Goal: Navigation & Orientation: Understand site structure

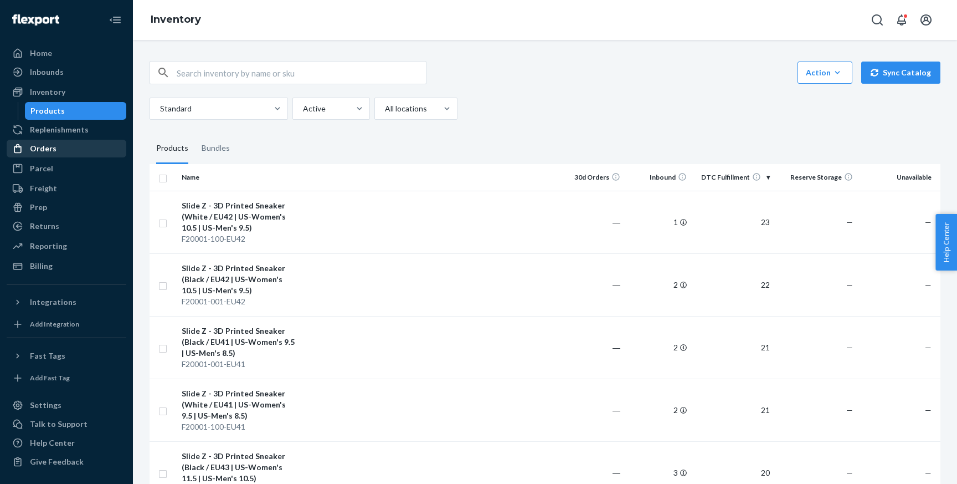
click at [61, 153] on div "Orders" at bounding box center [66, 149] width 117 height 16
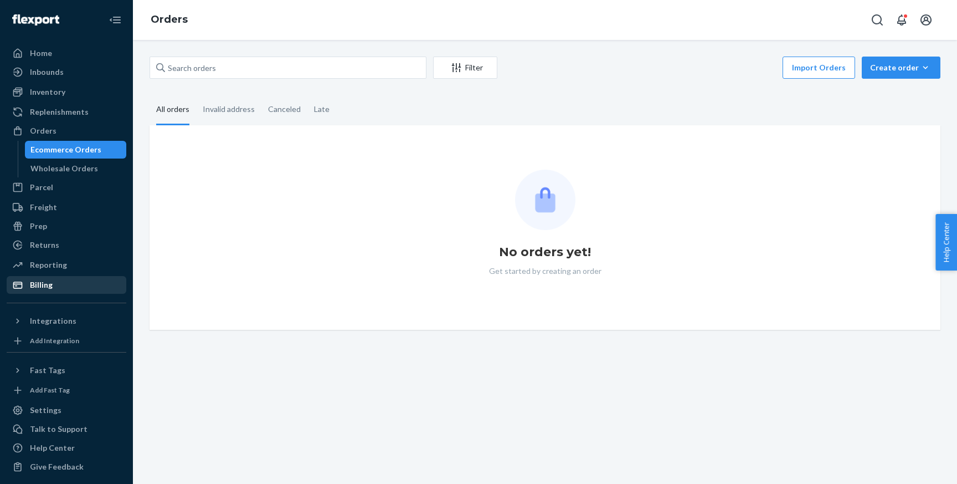
scroll to position [5, 0]
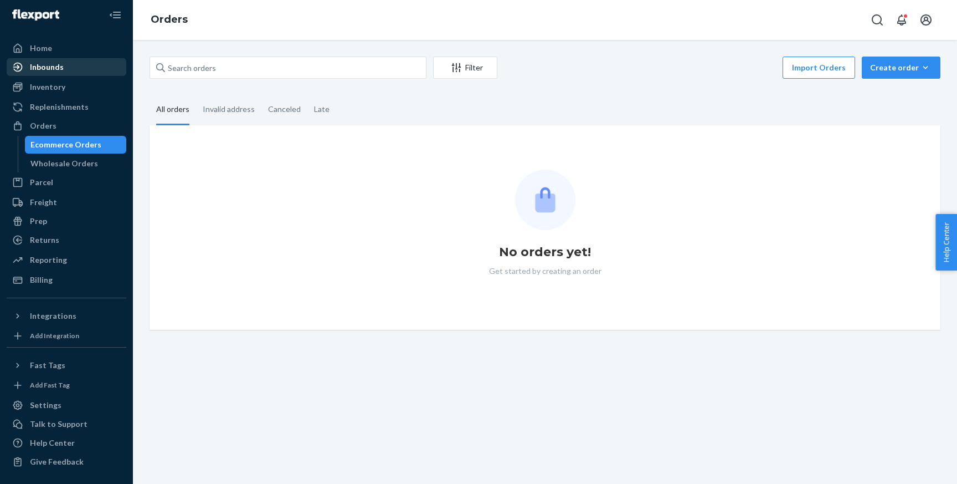
click at [60, 63] on div "Inbounds" at bounding box center [47, 66] width 34 height 11
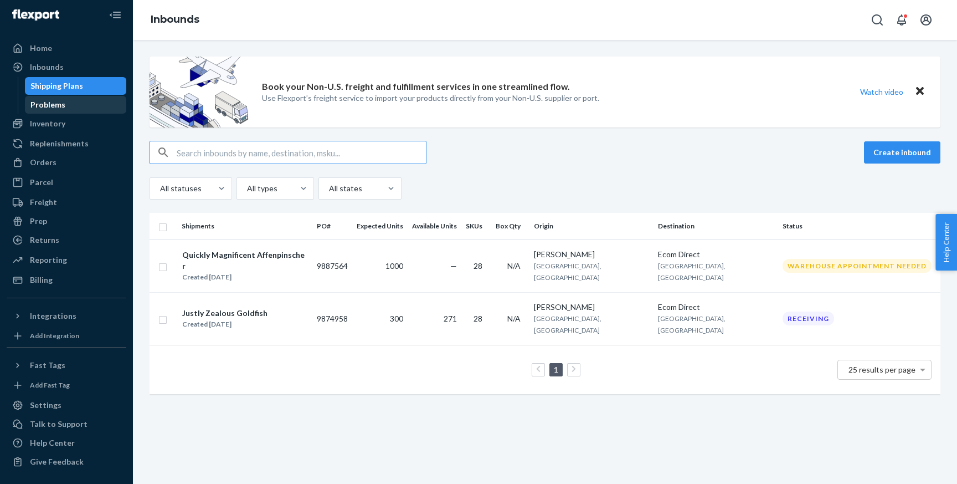
click at [64, 111] on div "Problems" at bounding box center [76, 105] width 100 height 16
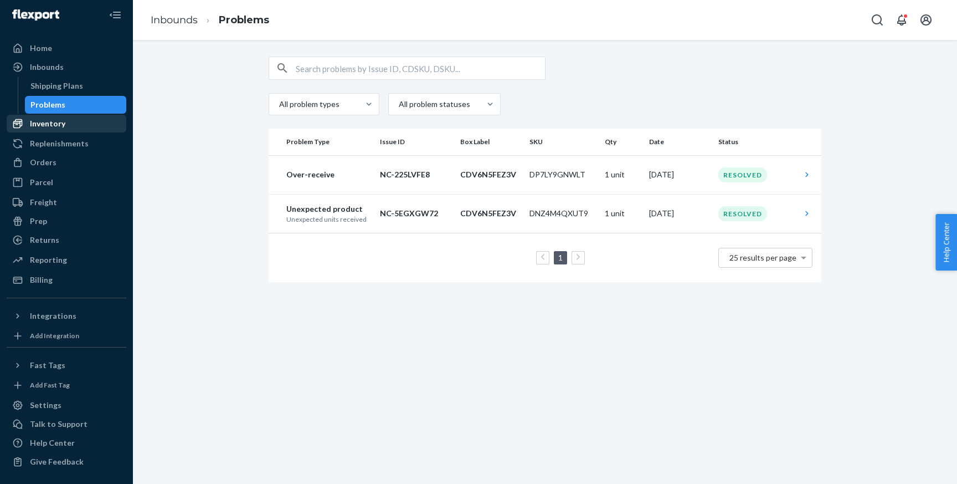
click at [63, 122] on div "Inventory" at bounding box center [47, 123] width 35 height 11
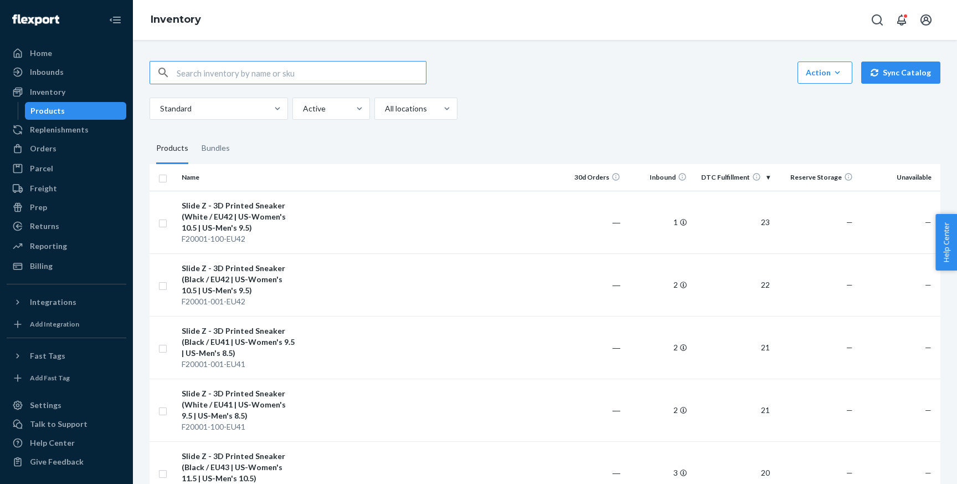
click at [71, 114] on div "Products" at bounding box center [76, 111] width 100 height 16
click at [59, 214] on div "Prep" at bounding box center [66, 207] width 117 height 16
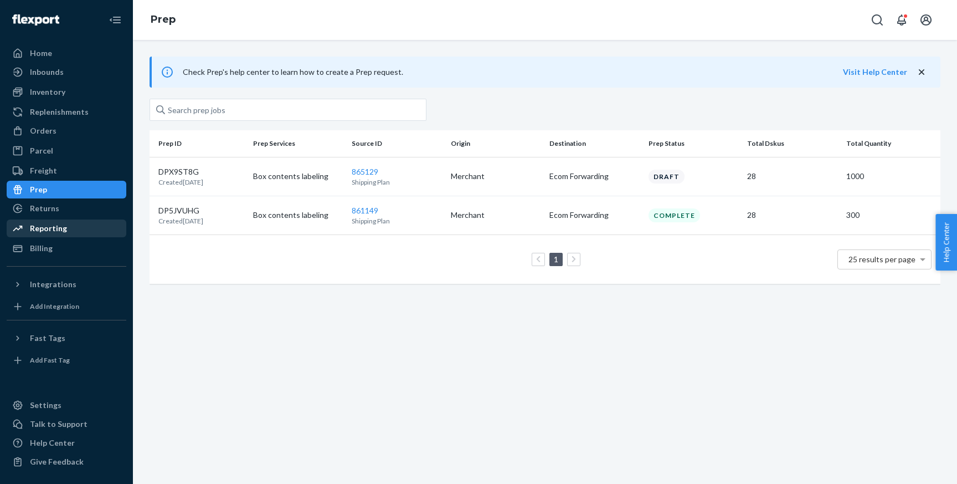
click at [53, 228] on div "Reporting" at bounding box center [48, 228] width 37 height 11
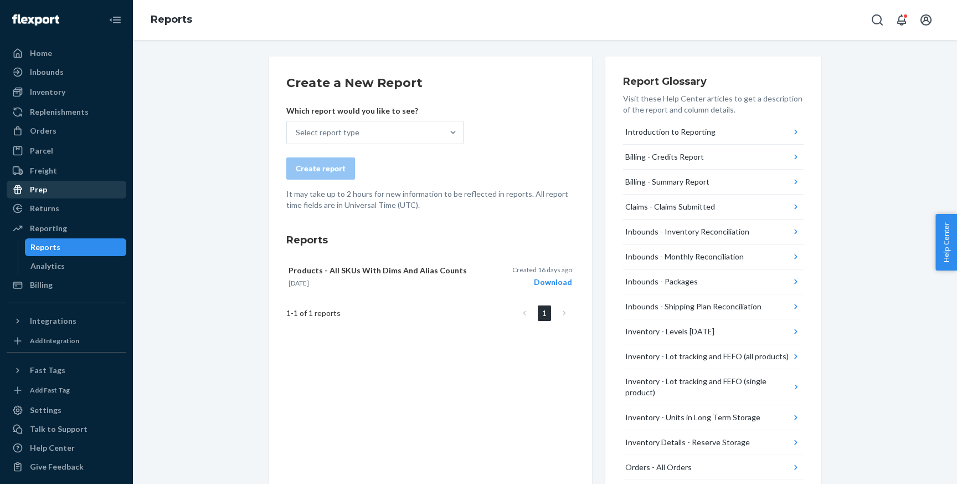
click at [50, 190] on div "Prep" at bounding box center [66, 190] width 117 height 16
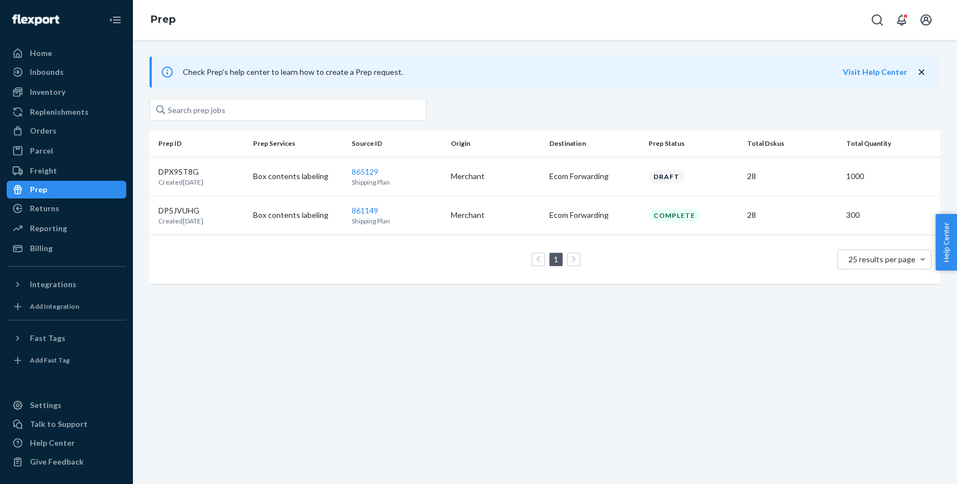
click at [52, 179] on ul "Home Inbounds Shipping Plans Problems Inventory Products Replenishments Orders …" at bounding box center [67, 150] width 120 height 213
click at [53, 171] on div "Freight" at bounding box center [43, 170] width 27 height 11
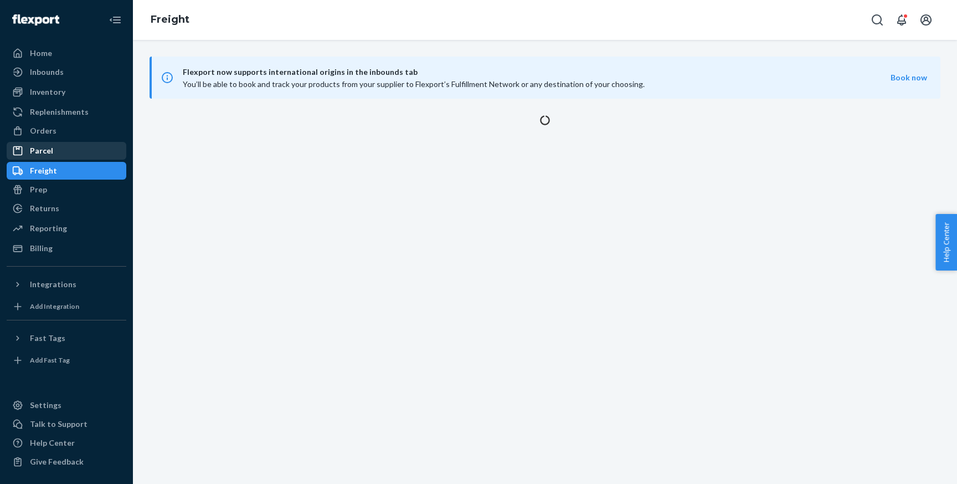
click at [54, 157] on div "Parcel" at bounding box center [66, 151] width 117 height 16
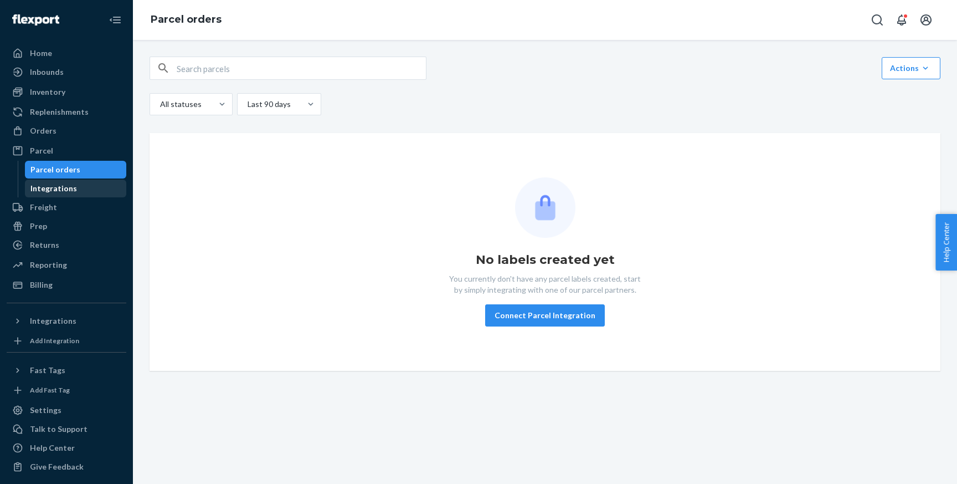
click at [54, 190] on div "Integrations" at bounding box center [53, 188] width 47 height 11
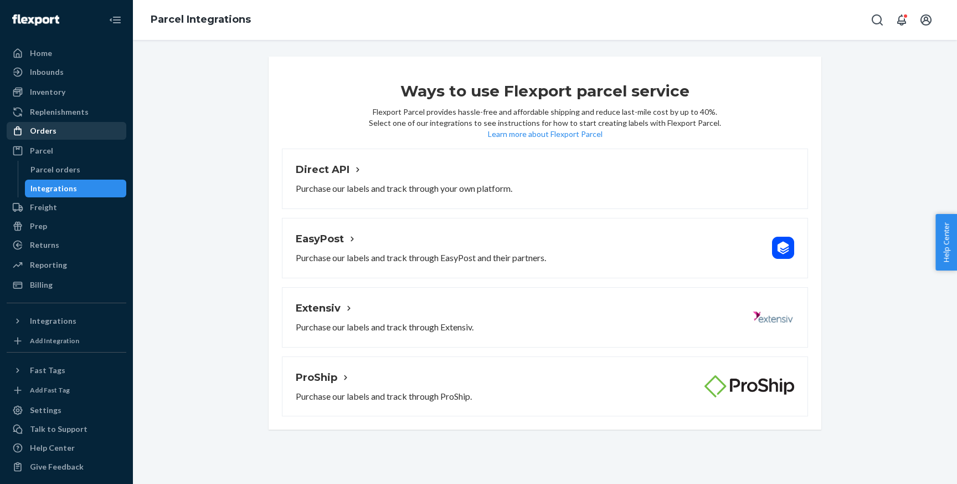
click at [45, 129] on div "Orders" at bounding box center [43, 130] width 27 height 11
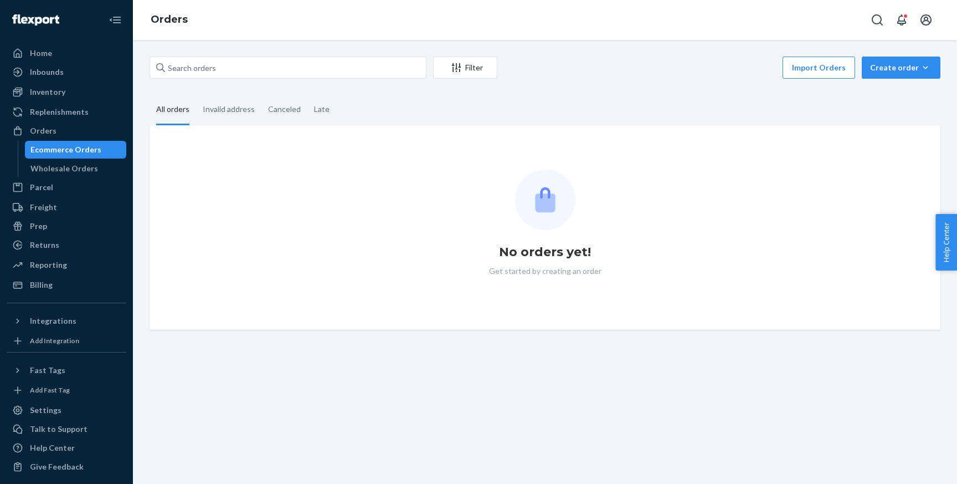
click at [64, 153] on div "Ecommerce Orders" at bounding box center [65, 149] width 71 height 11
click at [232, 112] on div "Invalid address" at bounding box center [229, 110] width 52 height 30
click at [196, 95] on input "Invalid address" at bounding box center [196, 95] width 0 height 0
click at [174, 116] on div "All orders" at bounding box center [172, 110] width 33 height 30
click at [150, 95] on input "All orders" at bounding box center [150, 95] width 0 height 0
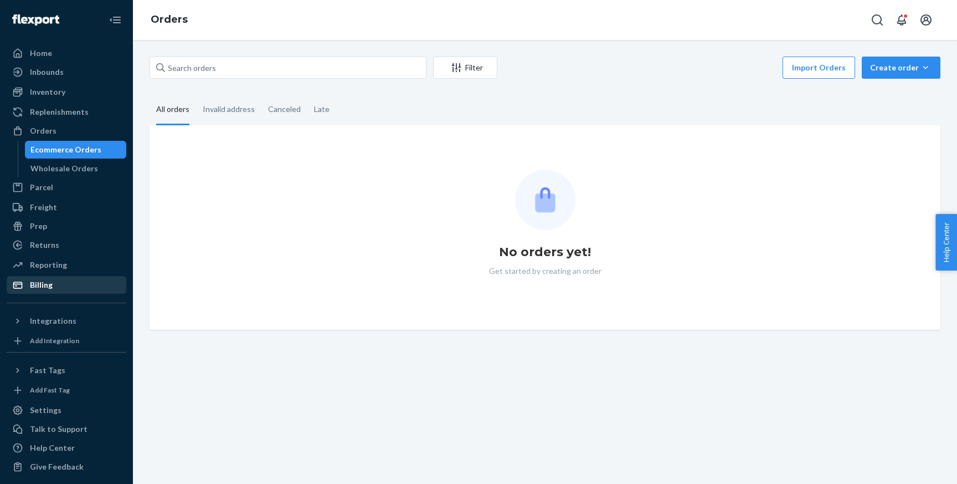
scroll to position [5, 0]
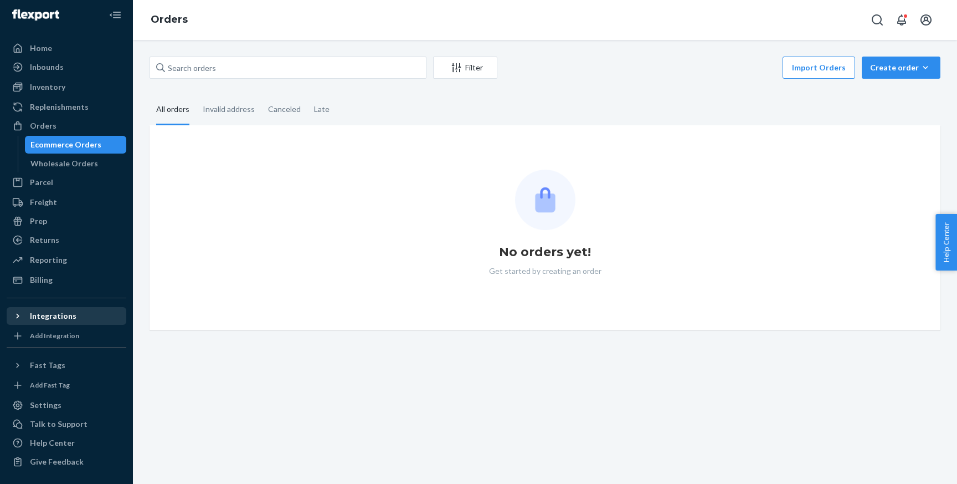
click at [18, 315] on icon at bounding box center [17, 316] width 3 height 5
click at [69, 338] on div "Shopify" at bounding box center [66, 335] width 117 height 16
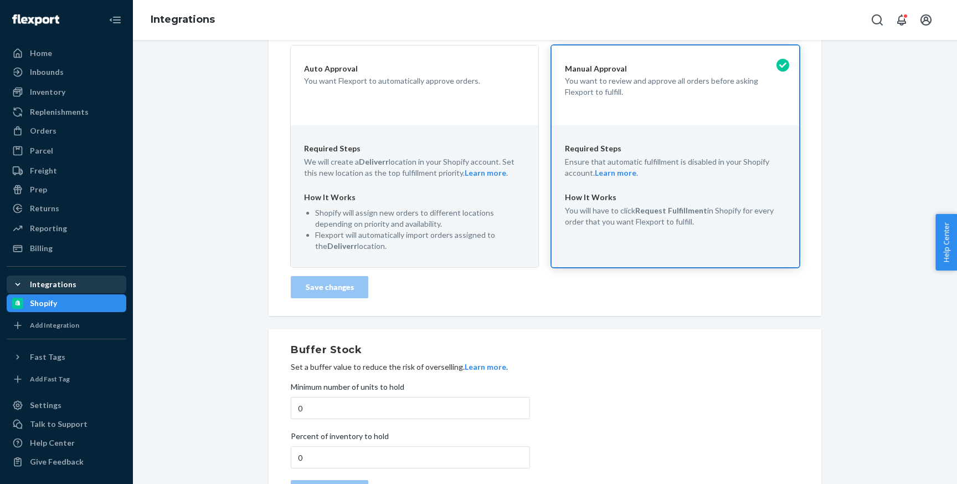
scroll to position [347, 0]
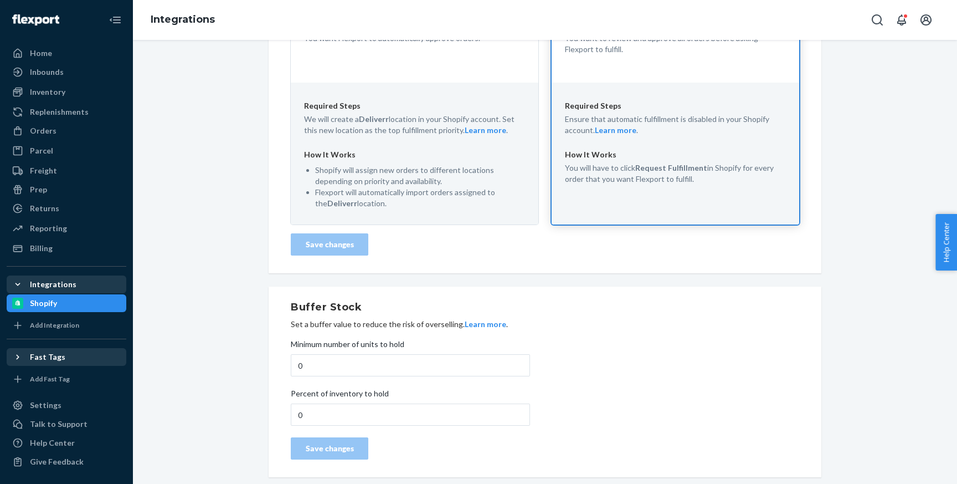
click at [68, 361] on div "Fast Tags" at bounding box center [66, 357] width 117 height 16
click at [74, 410] on div "Settings" at bounding box center [66, 405] width 117 height 16
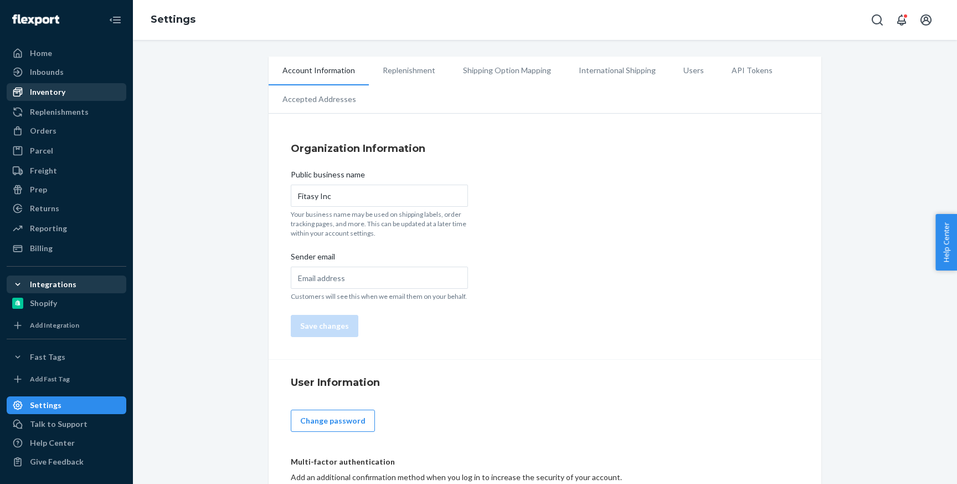
click at [54, 95] on div "Inventory" at bounding box center [47, 91] width 35 height 11
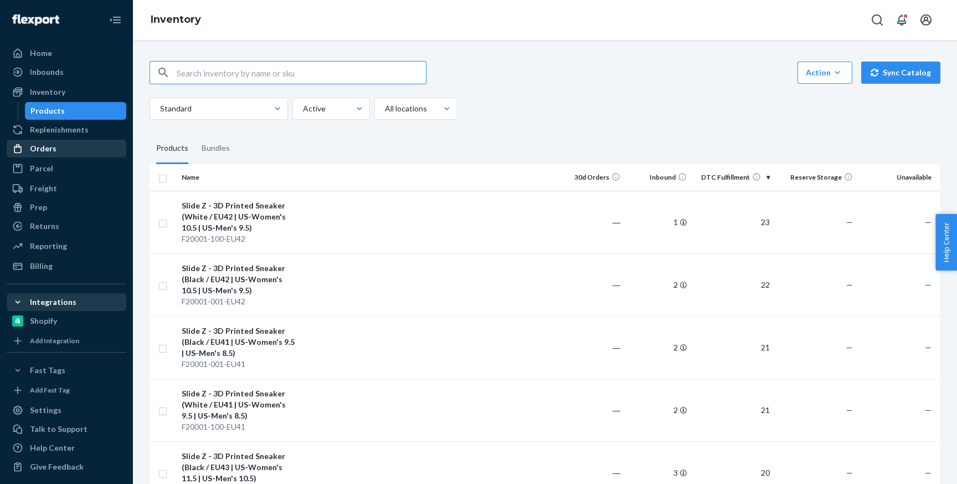
click at [62, 154] on div "Orders" at bounding box center [66, 149] width 117 height 16
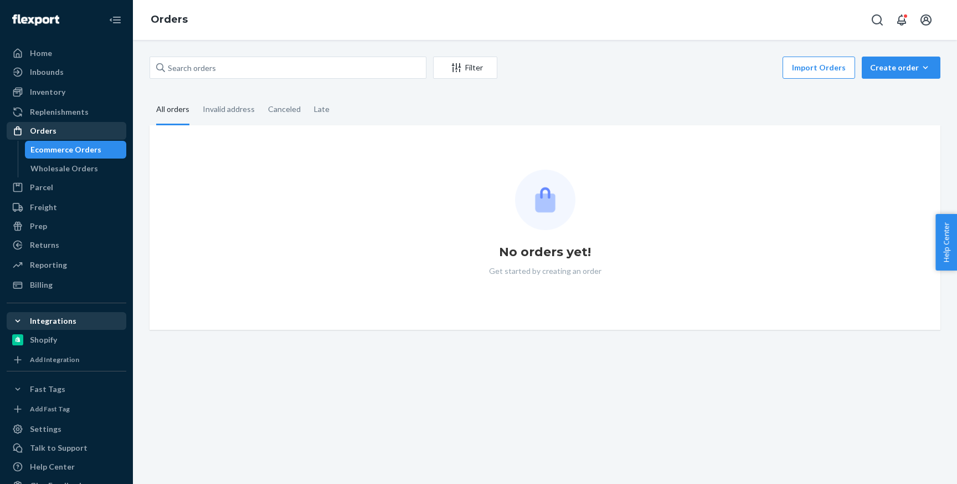
click at [38, 137] on div "Orders" at bounding box center [66, 131] width 117 height 16
click at [47, 132] on div "Orders" at bounding box center [43, 130] width 27 height 11
click at [49, 169] on div "Wholesale Orders" at bounding box center [64, 168] width 68 height 11
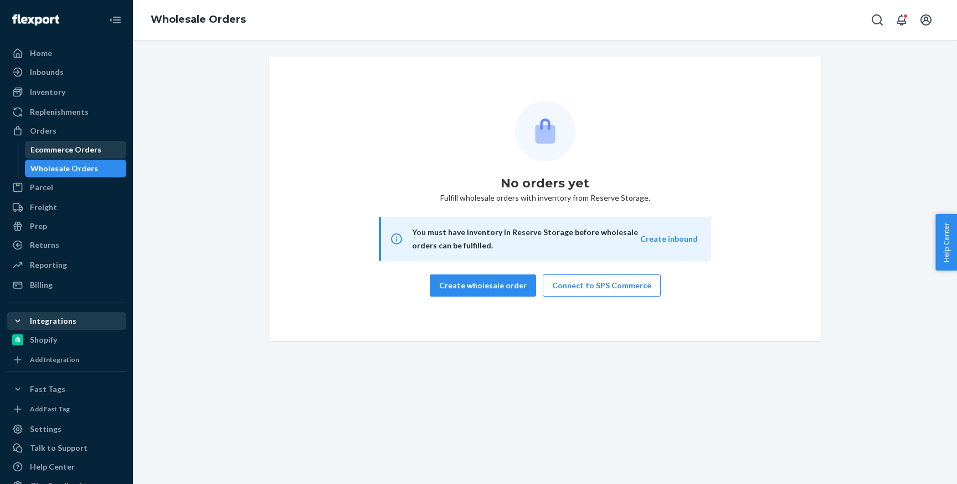
click at [52, 151] on div "Ecommerce Orders" at bounding box center [65, 149] width 71 height 11
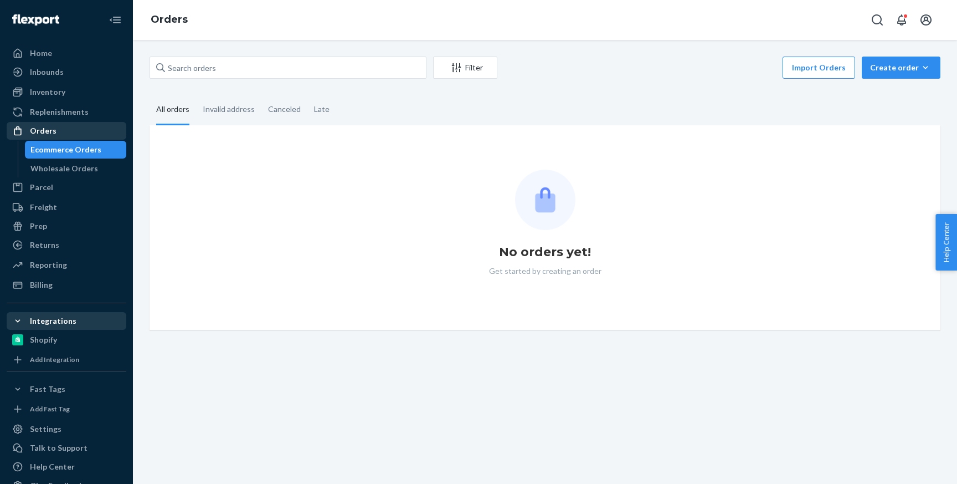
click at [53, 132] on div "Orders" at bounding box center [43, 130] width 27 height 11
click at [49, 135] on div "Orders" at bounding box center [43, 130] width 27 height 11
click at [47, 187] on div "Parcel" at bounding box center [41, 187] width 23 height 11
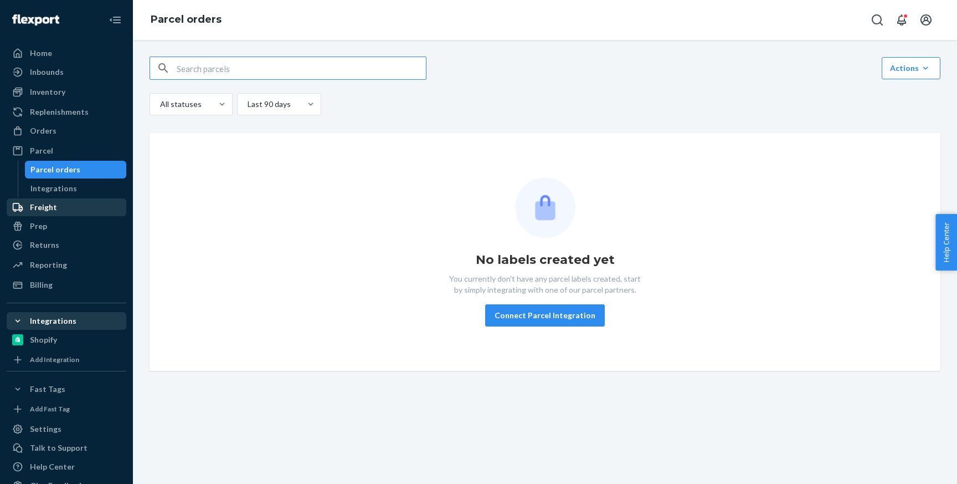
click at [43, 209] on div "Freight" at bounding box center [43, 207] width 27 height 11
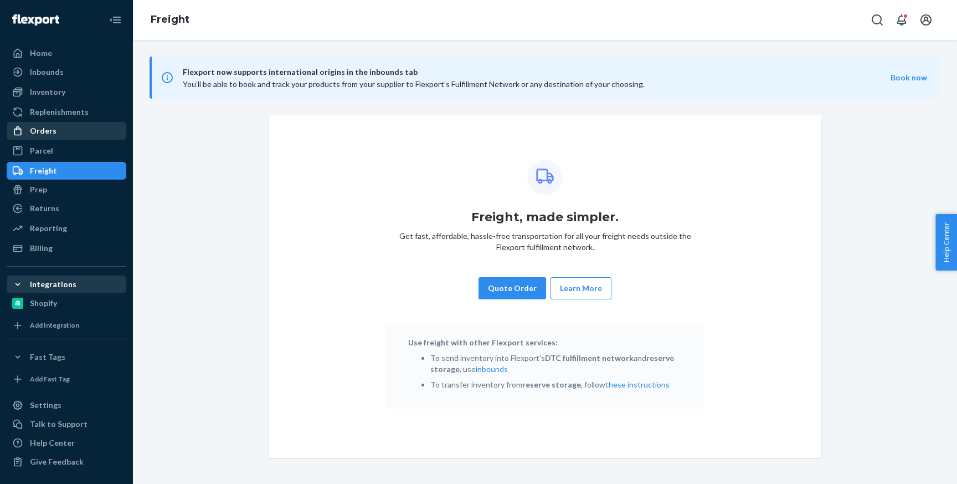
click at [54, 132] on div "Orders" at bounding box center [43, 130] width 27 height 11
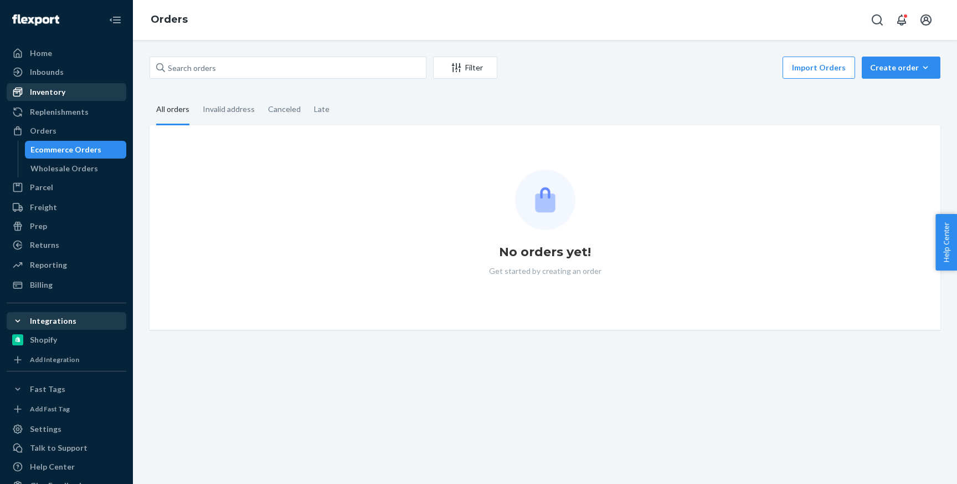
click at [58, 94] on div "Inventory" at bounding box center [47, 91] width 35 height 11
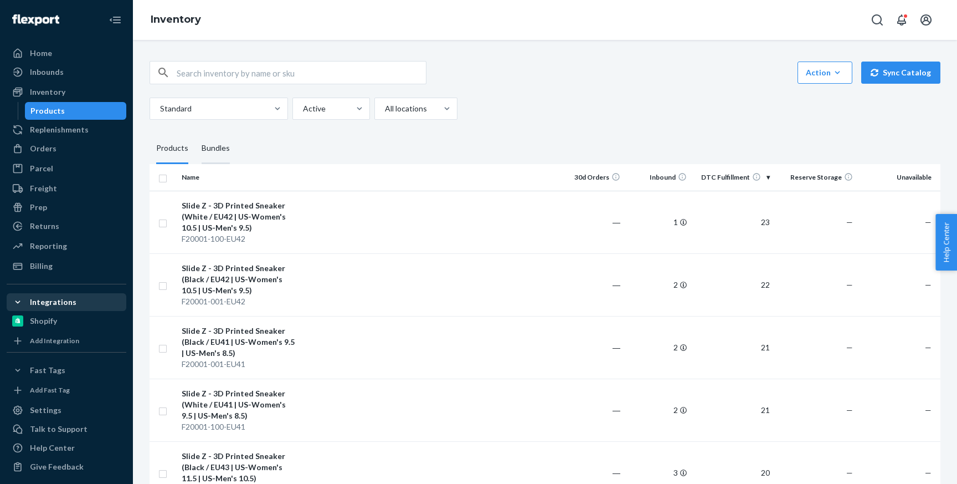
click at [213, 146] on div "Bundles" at bounding box center [216, 148] width 28 height 31
click at [195, 133] on input "Bundles" at bounding box center [195, 133] width 0 height 0
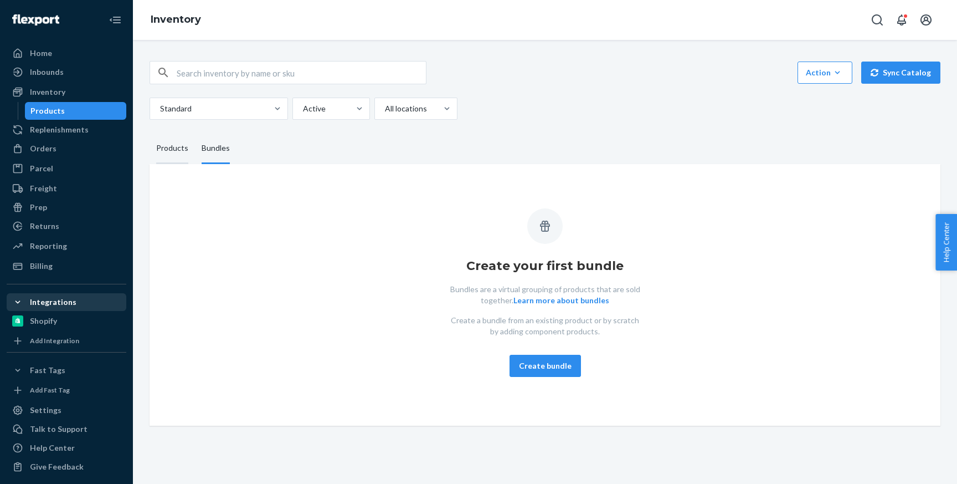
click at [172, 147] on div "Products" at bounding box center [172, 148] width 32 height 31
click at [150, 133] on input "Products" at bounding box center [150, 133] width 0 height 0
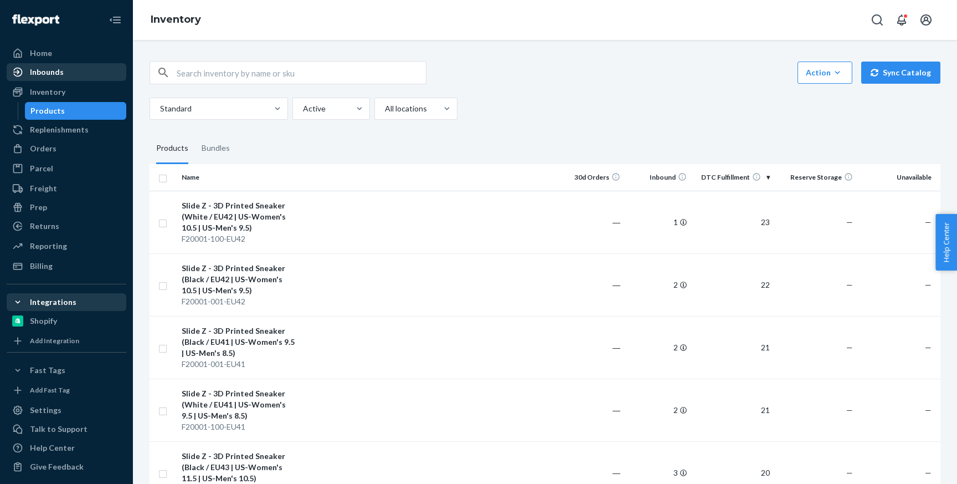
click at [67, 74] on div "Inbounds" at bounding box center [66, 72] width 117 height 16
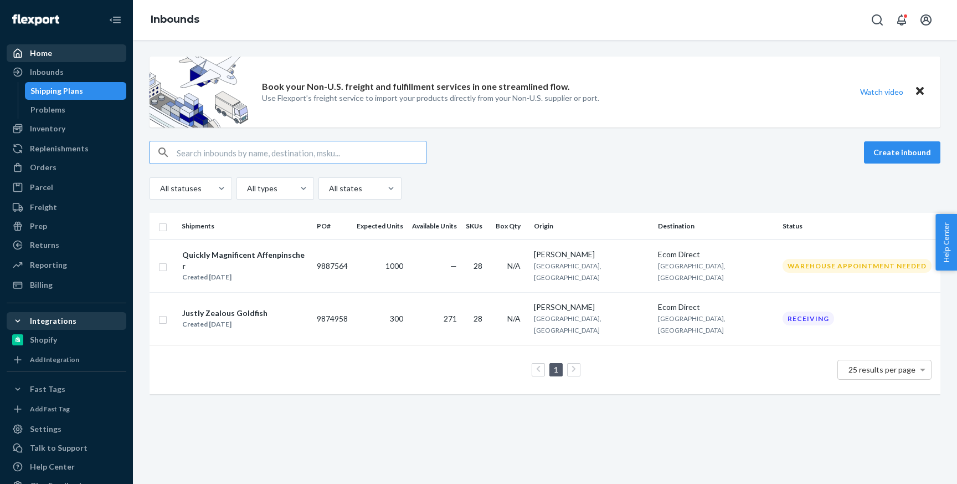
click at [54, 54] on div "Home" at bounding box center [66, 53] width 117 height 16
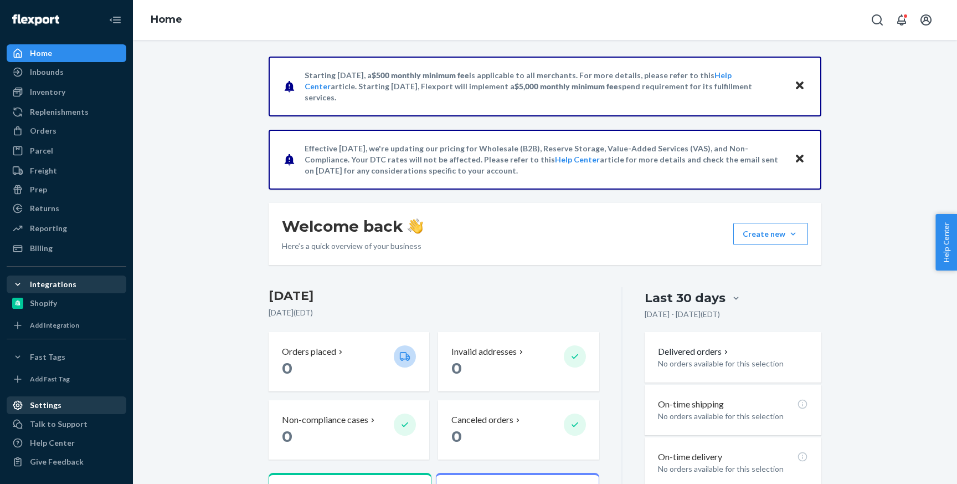
click at [59, 405] on div "Settings" at bounding box center [66, 405] width 117 height 16
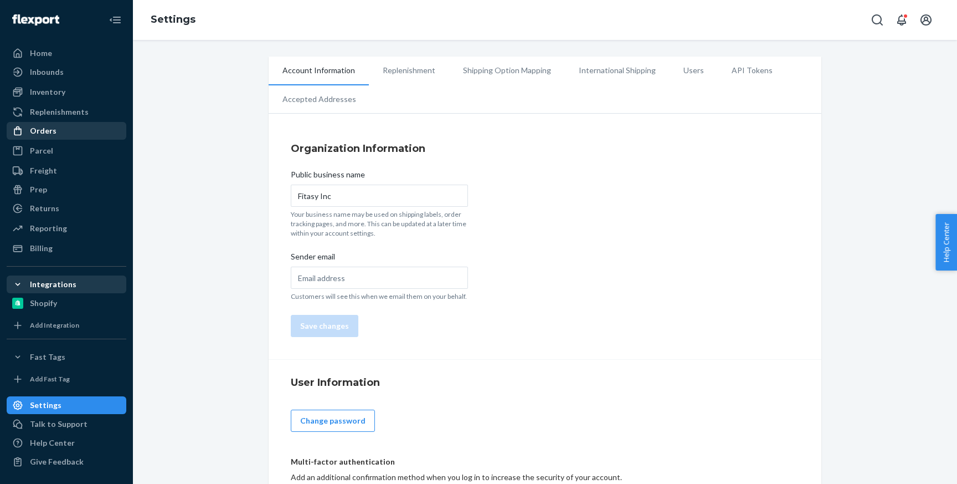
click at [51, 131] on div "Orders" at bounding box center [43, 130] width 27 height 11
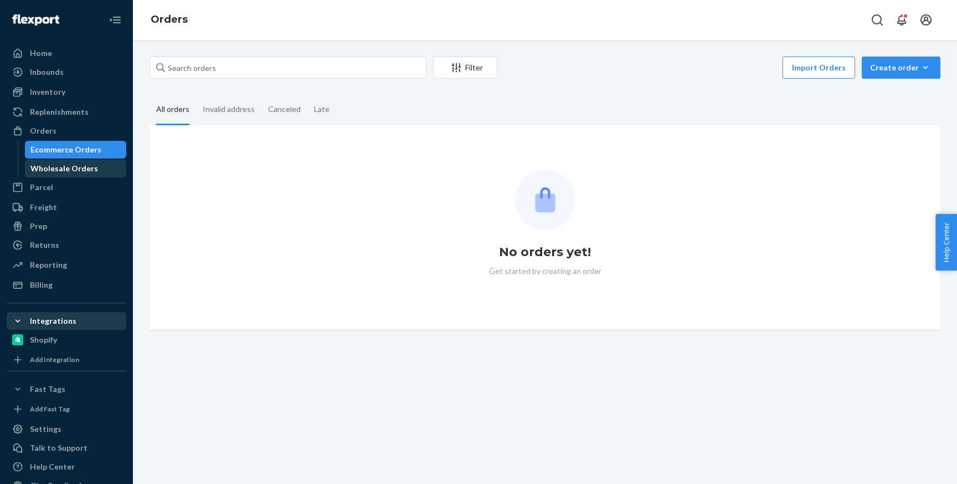
click at [57, 174] on div "Wholesale Orders" at bounding box center [76, 169] width 100 height 16
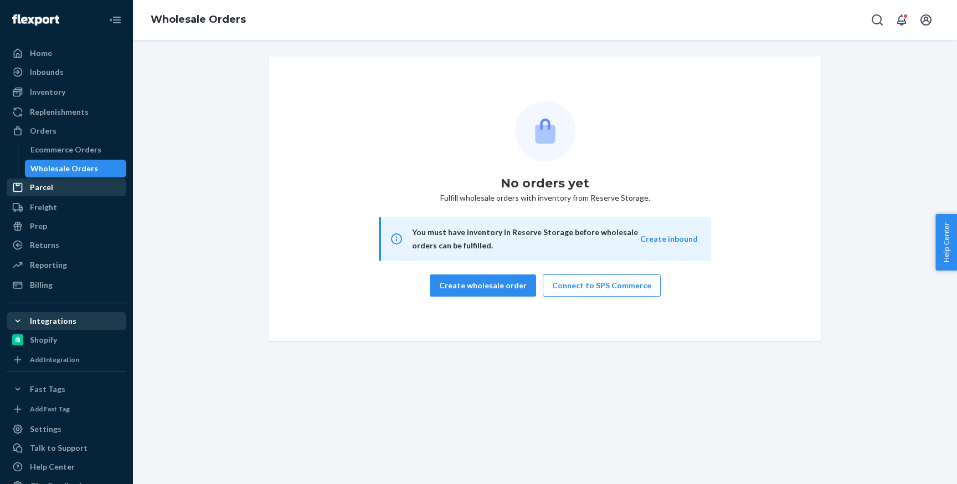
click at [52, 192] on div "Parcel" at bounding box center [41, 187] width 23 height 11
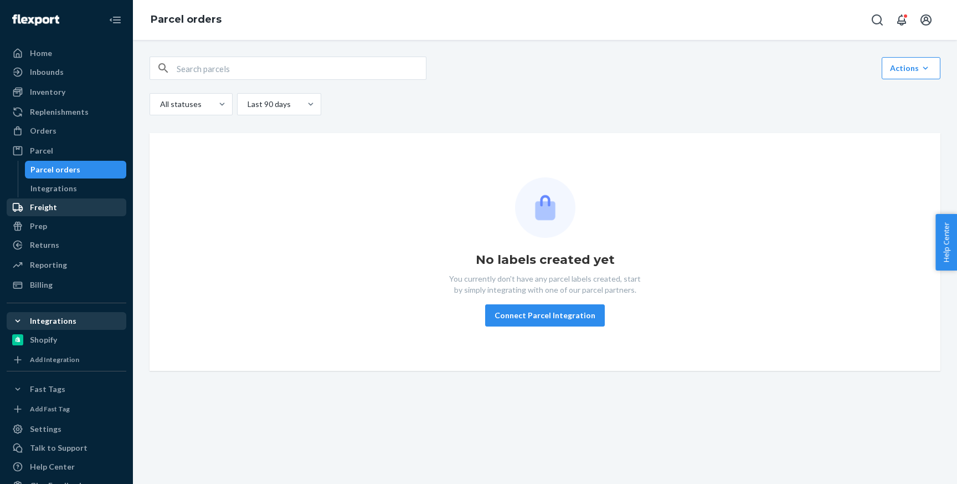
click at [46, 208] on div "Freight" at bounding box center [43, 207] width 27 height 11
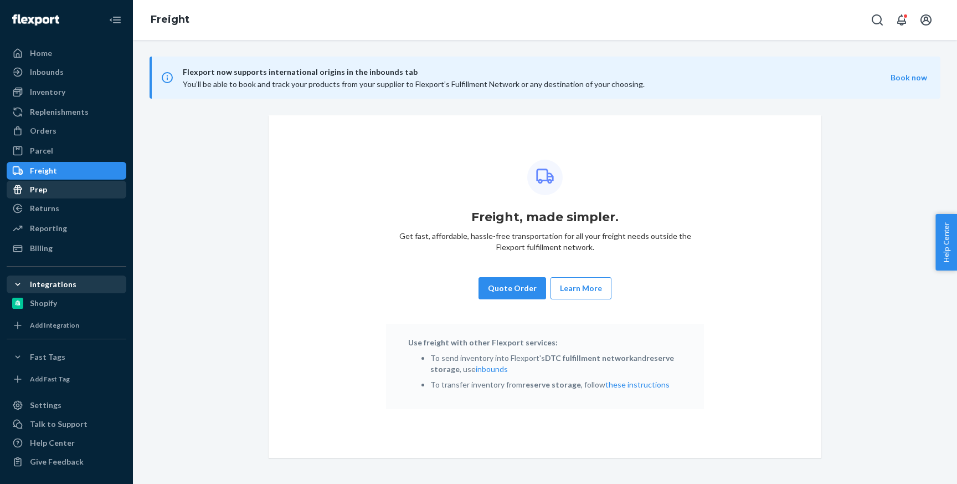
click at [46, 191] on div "Prep" at bounding box center [38, 189] width 17 height 11
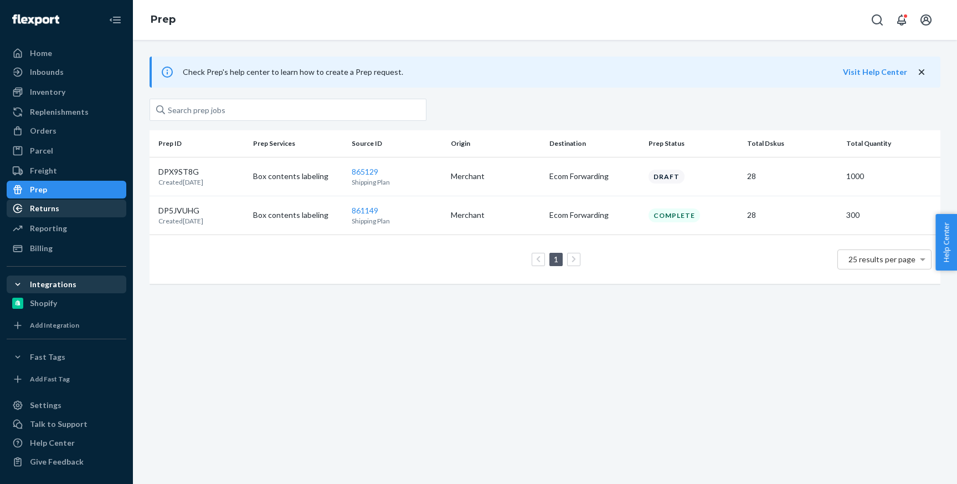
click at [46, 209] on div "Returns" at bounding box center [44, 208] width 29 height 11
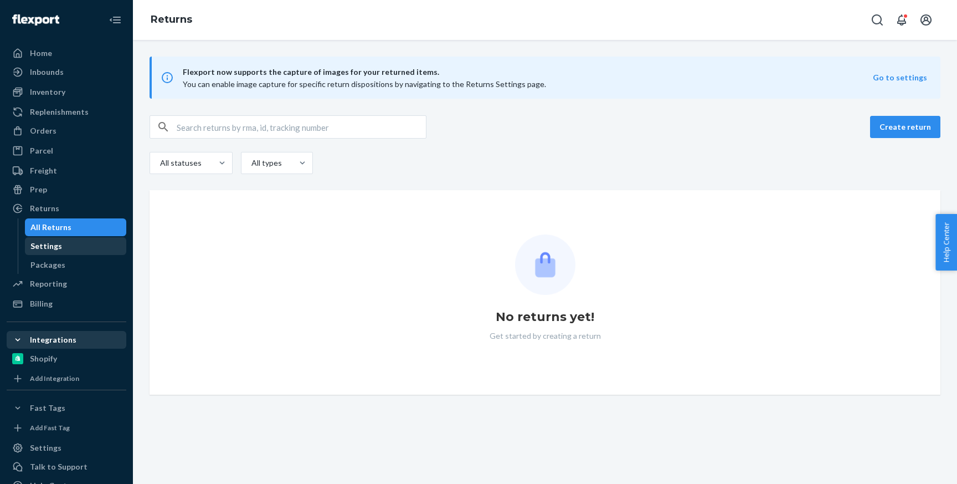
click at [57, 248] on div "Settings" at bounding box center [46, 245] width 32 height 11
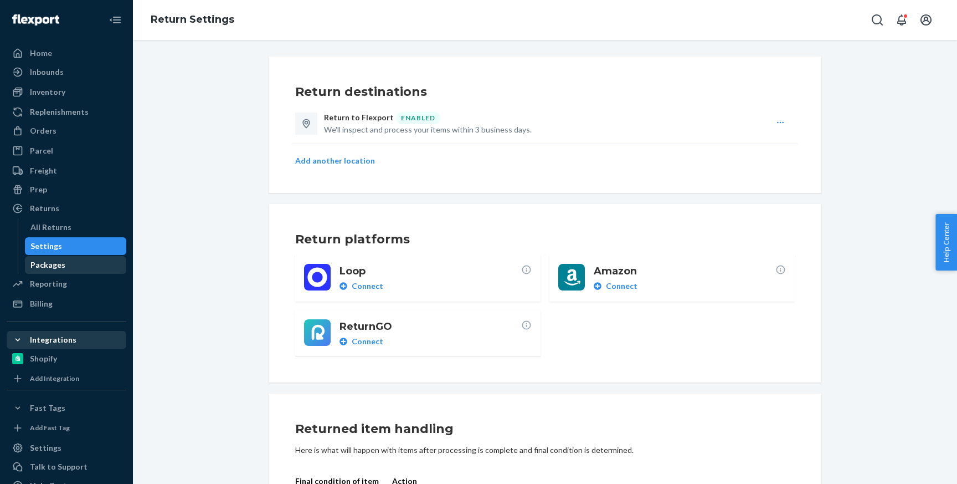
click at [58, 264] on div "Packages" at bounding box center [47, 264] width 35 height 11
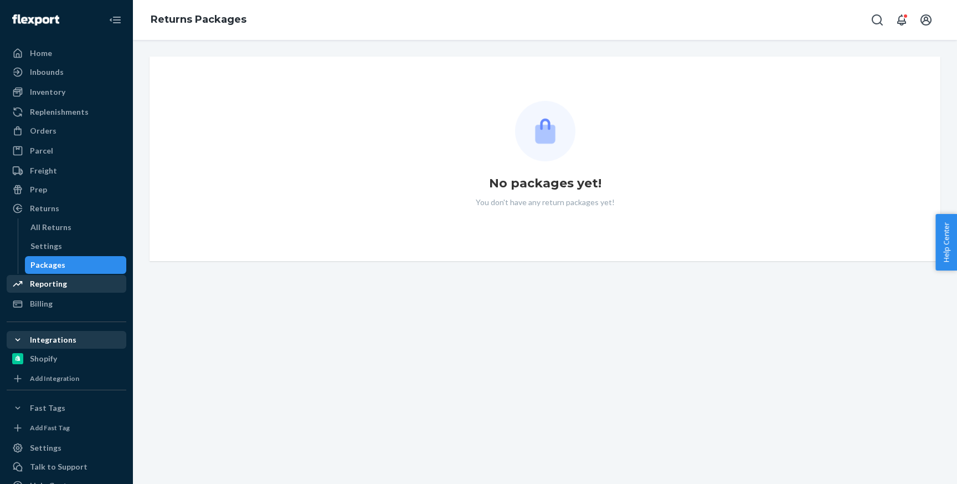
click at [57, 288] on div "Reporting" at bounding box center [48, 283] width 37 height 11
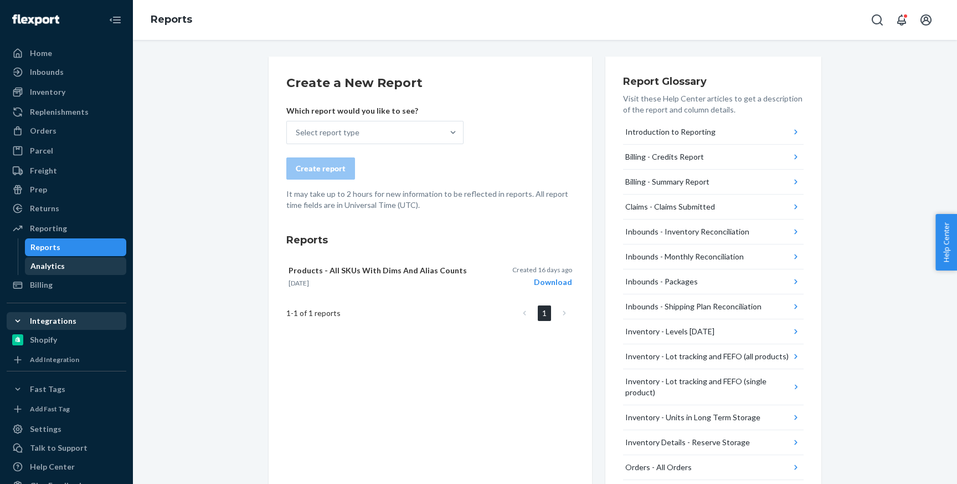
click at [56, 269] on div "Analytics" at bounding box center [47, 265] width 34 height 11
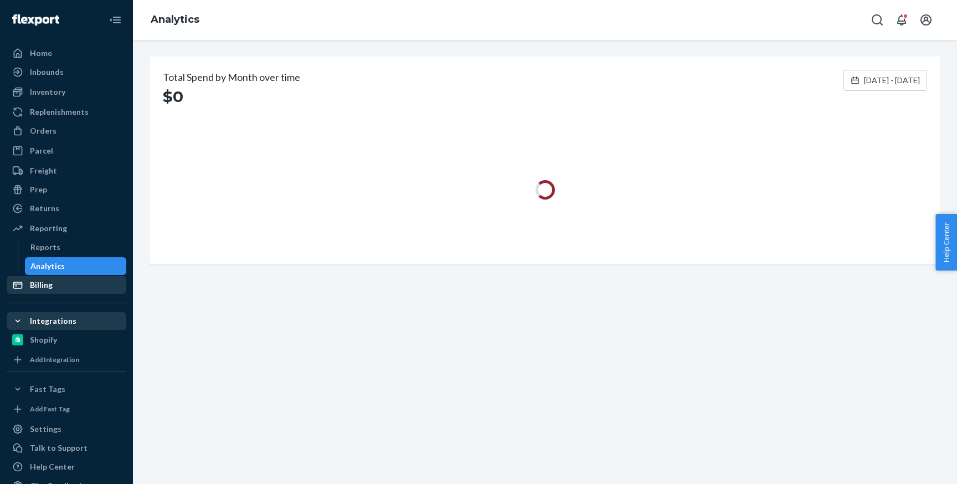
click at [53, 284] on div "Billing" at bounding box center [66, 285] width 117 height 16
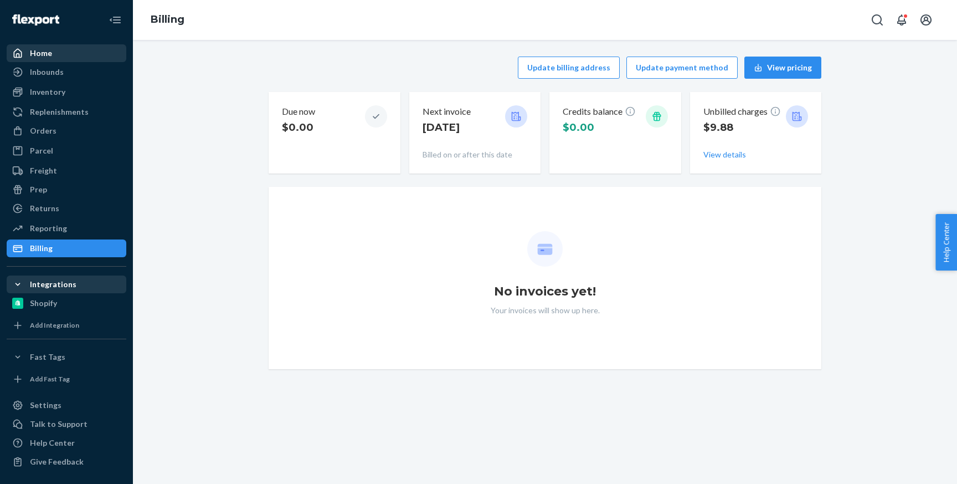
click at [68, 53] on div "Home" at bounding box center [66, 53] width 117 height 16
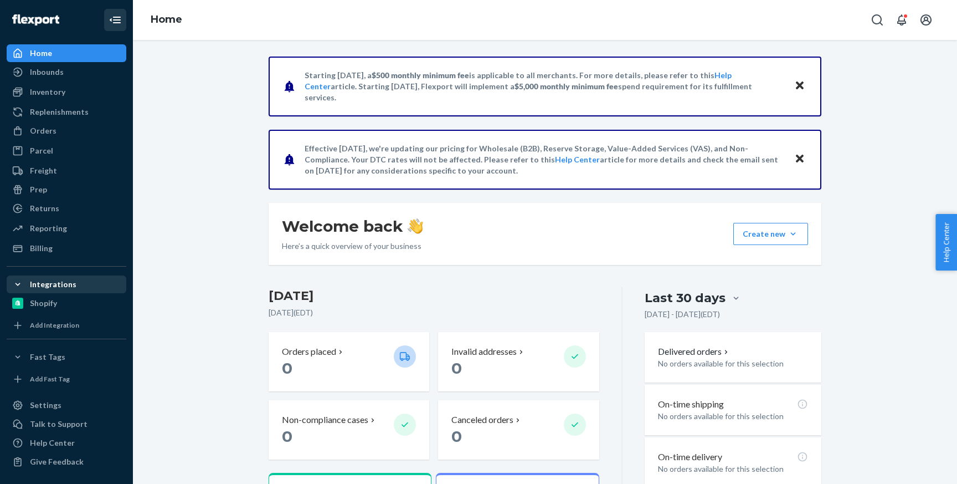
click at [107, 20] on button "Close Navigation" at bounding box center [115, 20] width 22 height 22
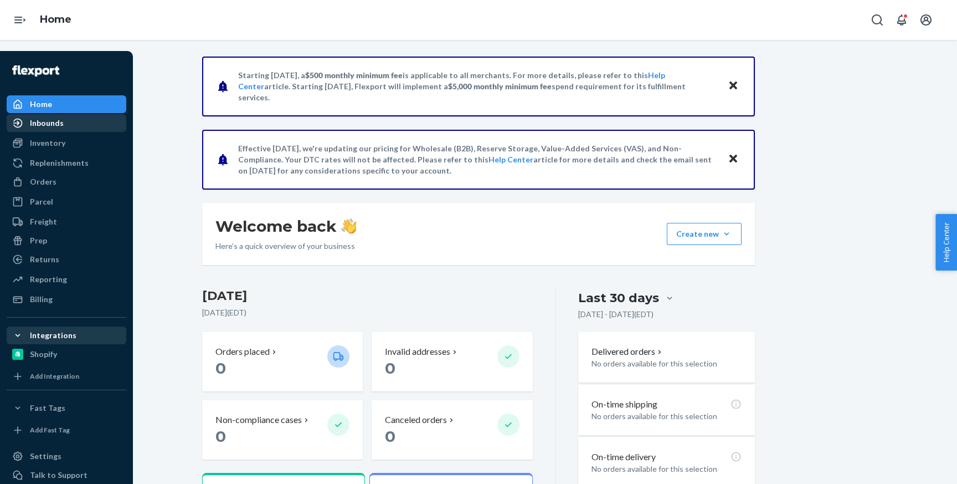
click at [35, 129] on div "Inbounds" at bounding box center [66, 123] width 117 height 16
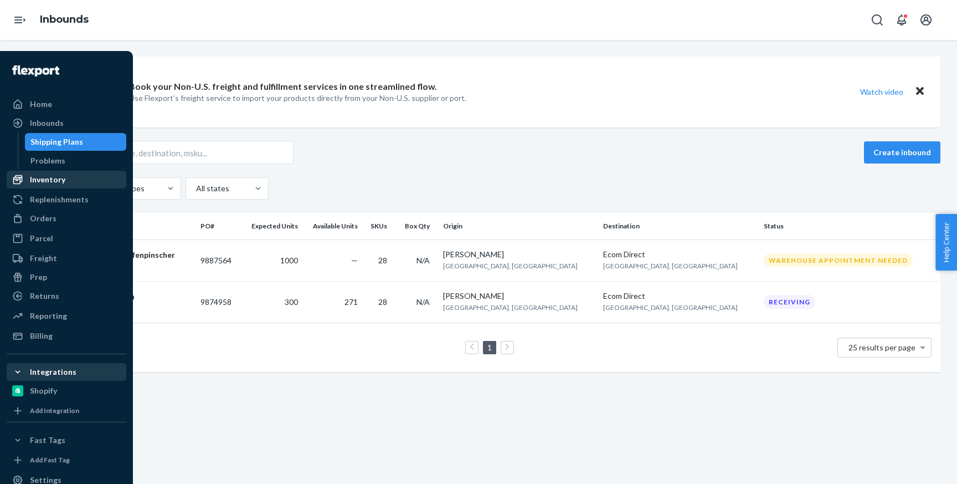
click at [55, 183] on div "Inventory" at bounding box center [47, 179] width 35 height 11
